Goal: Find contact information: Find contact information

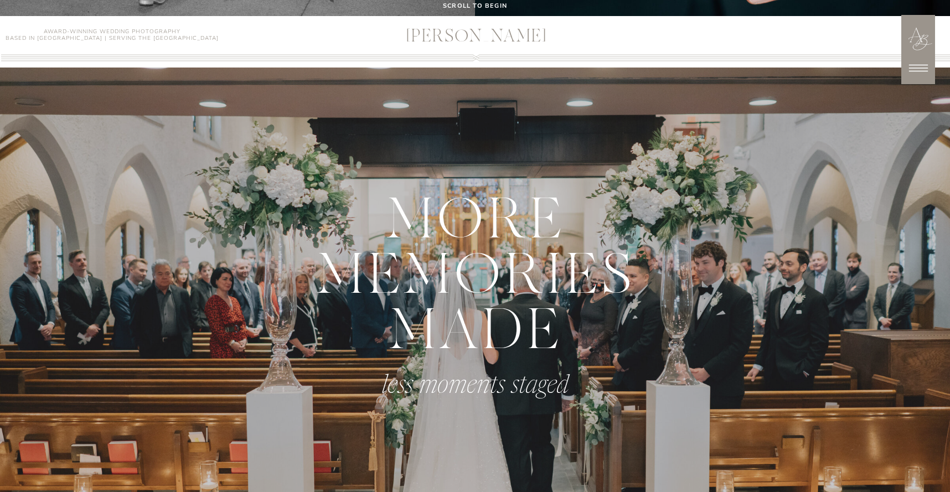
scroll to position [477, 0]
click at [915, 67] on icon at bounding box center [918, 67] width 19 height 7
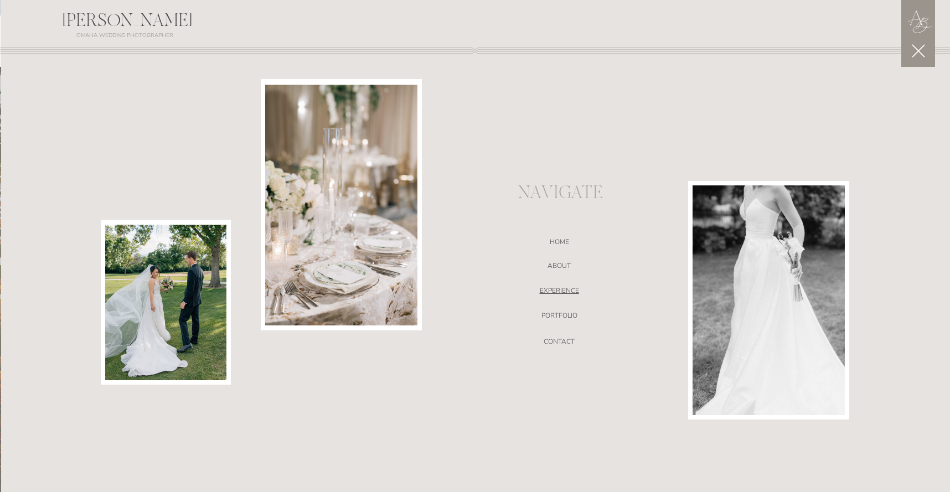
click at [565, 288] on nav "EXPERIENCE" at bounding box center [559, 292] width 235 height 11
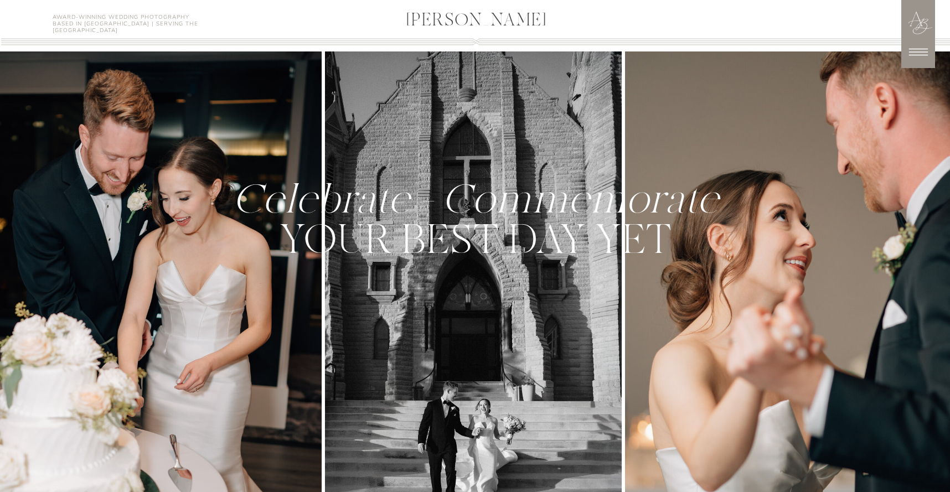
click at [909, 55] on icon at bounding box center [918, 52] width 19 height 7
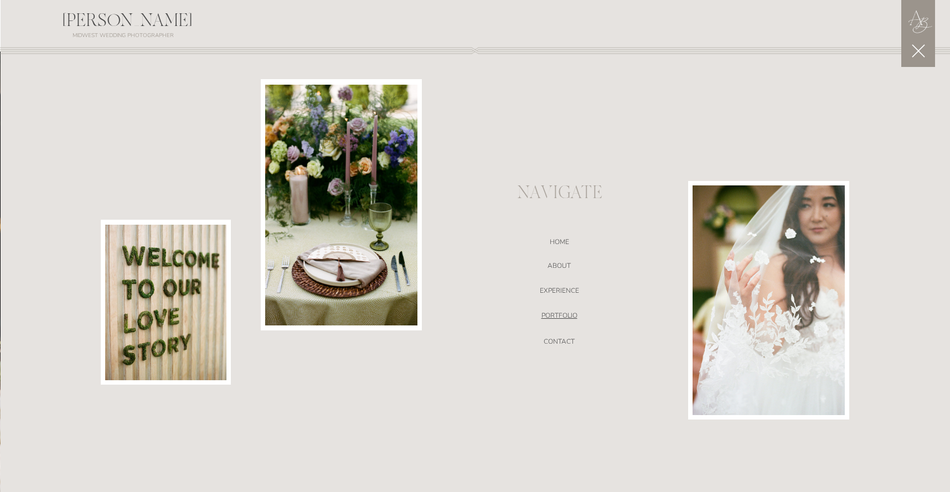
click at [569, 313] on nav "portfolio" at bounding box center [559, 317] width 235 height 11
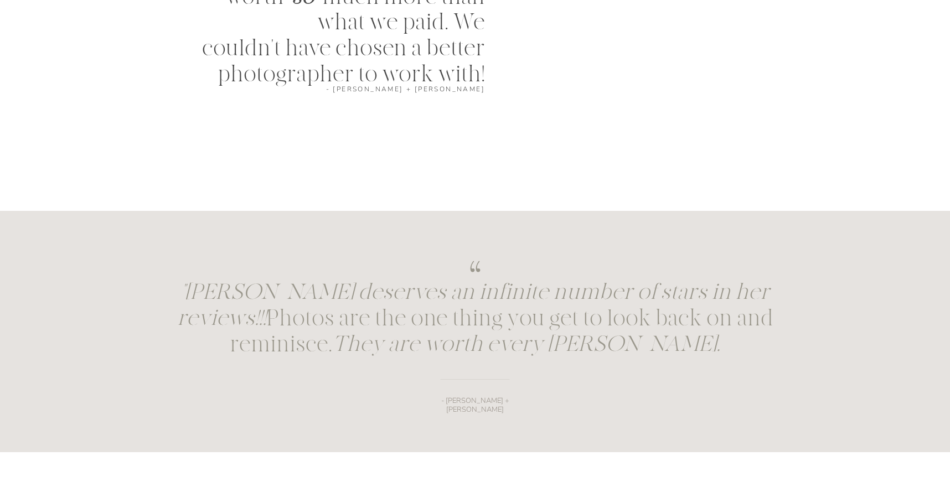
scroll to position [1654, 0]
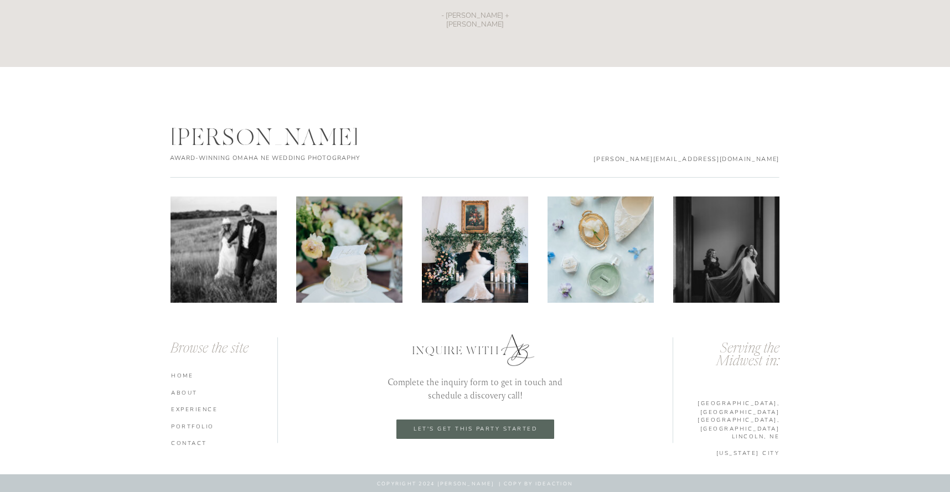
click at [185, 377] on nav "HOME" at bounding box center [225, 375] width 109 height 8
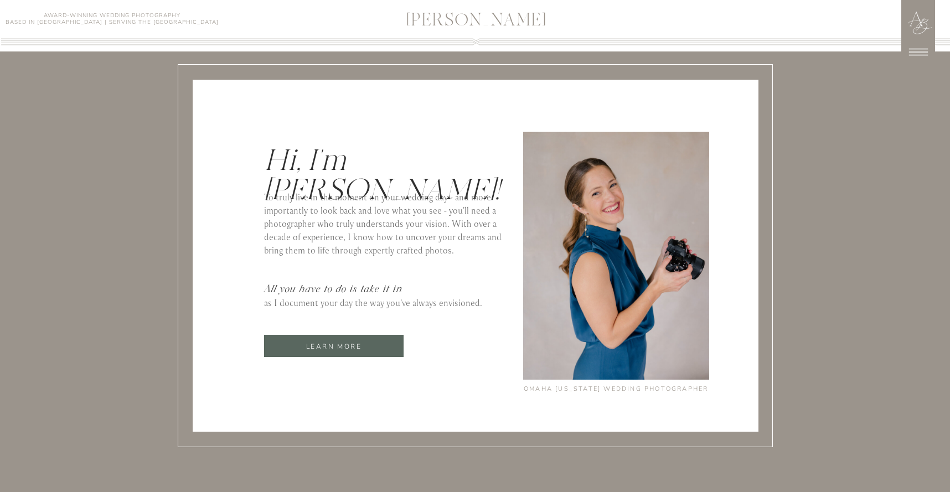
scroll to position [4656, 0]
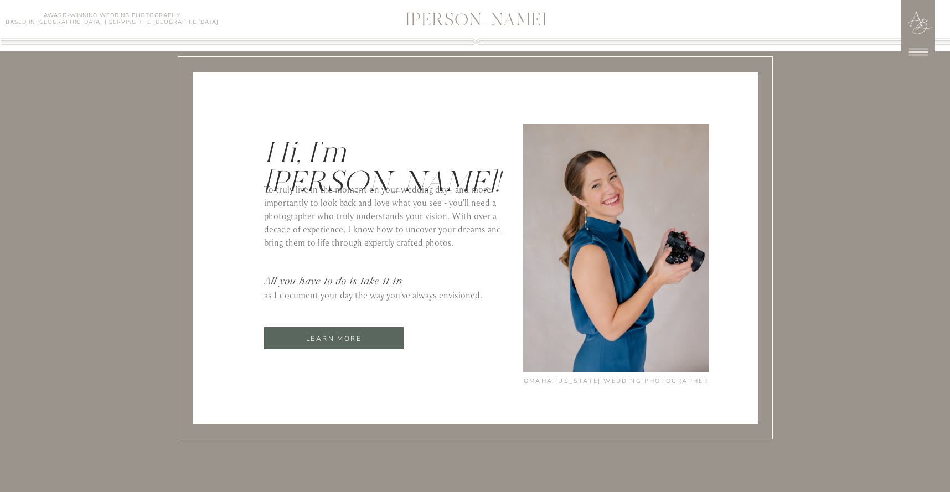
click at [356, 340] on p "learn more" at bounding box center [333, 338] width 139 height 13
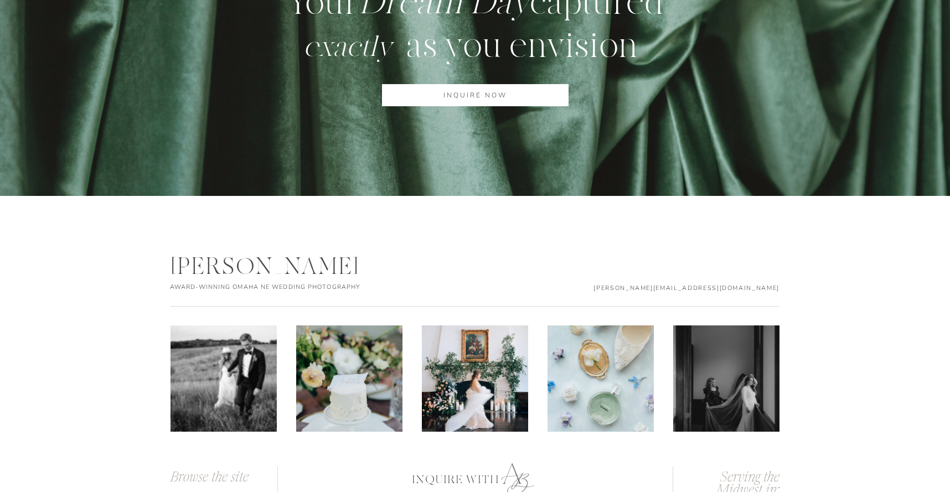
scroll to position [3610, 0]
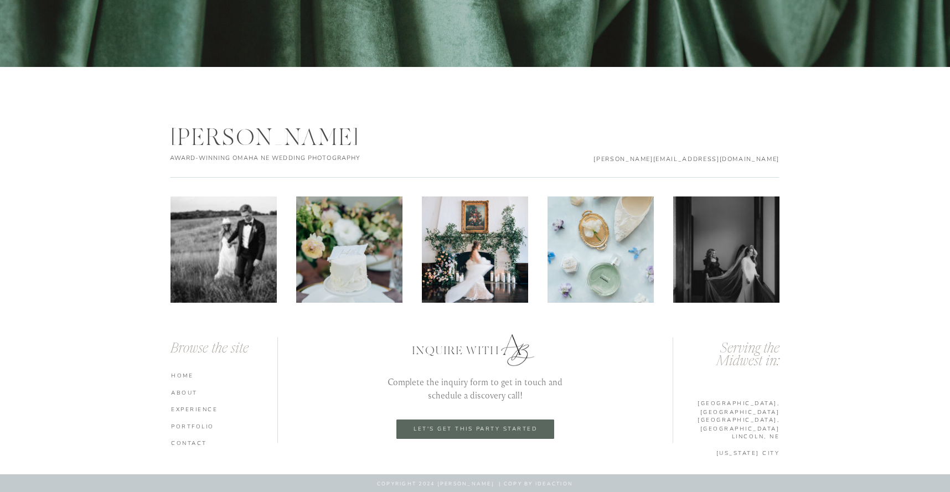
click at [196, 443] on nav "CONTACT" at bounding box center [225, 443] width 109 height 8
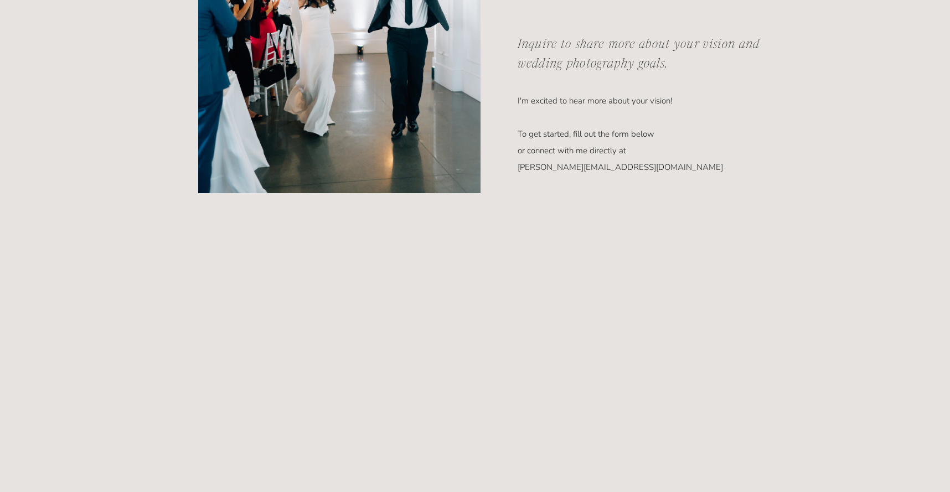
scroll to position [524, 0]
drag, startPoint x: 517, startPoint y: 165, endPoint x: 672, endPoint y: 159, distance: 155.1
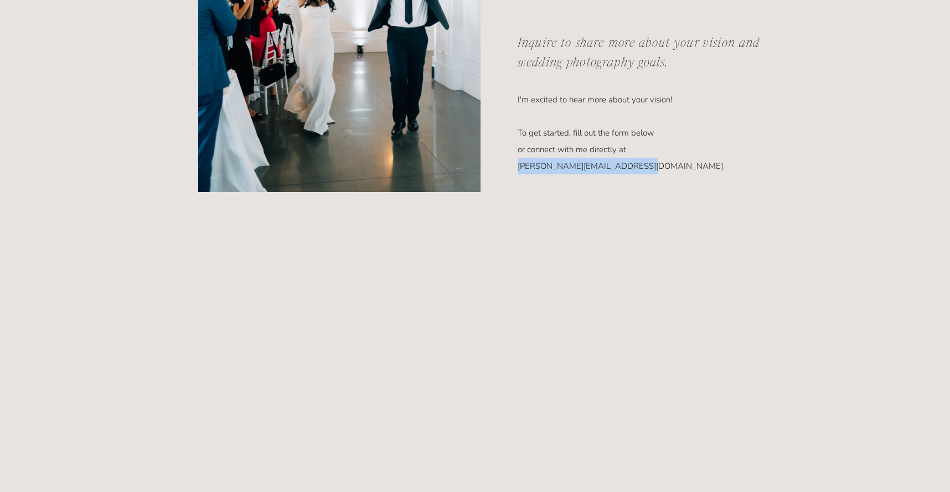
drag, startPoint x: 518, startPoint y: 166, endPoint x: 643, endPoint y: 164, distance: 124.6
click at [643, 143] on p "I'm excited to hear more about your vision! To get started, fill out the form b…" at bounding box center [635, 116] width 235 height 51
copy p "[PERSON_NAME][EMAIL_ADDRESS][DOMAIN_NAME]"
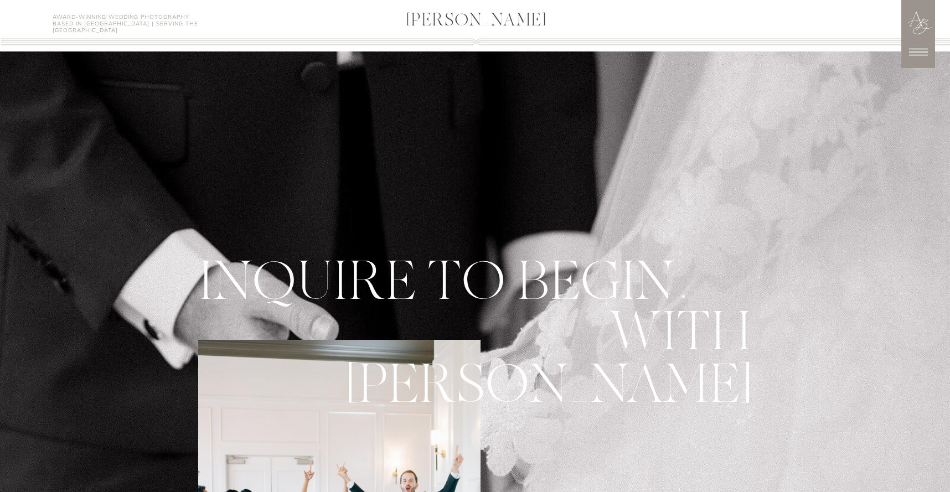
click at [923, 51] on icon at bounding box center [918, 52] width 28 height 28
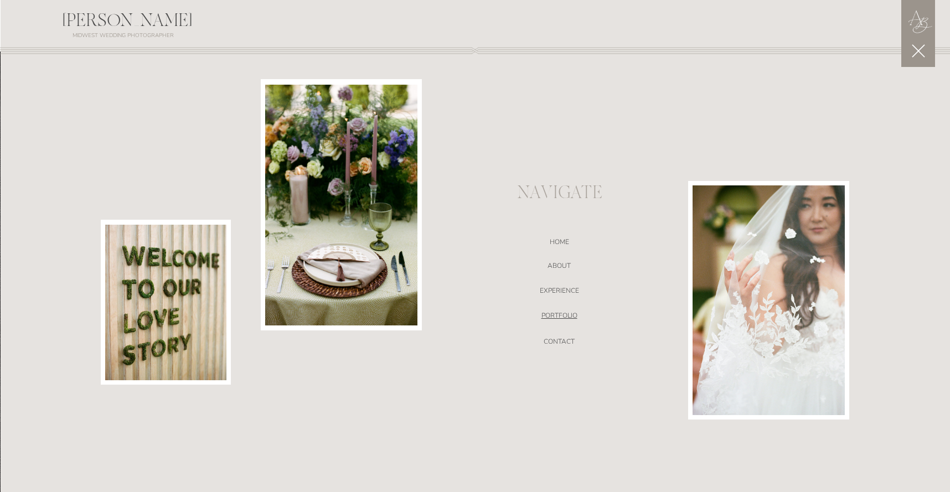
click at [557, 313] on nav "portfolio" at bounding box center [559, 317] width 235 height 11
